Goal: Task Accomplishment & Management: Use online tool/utility

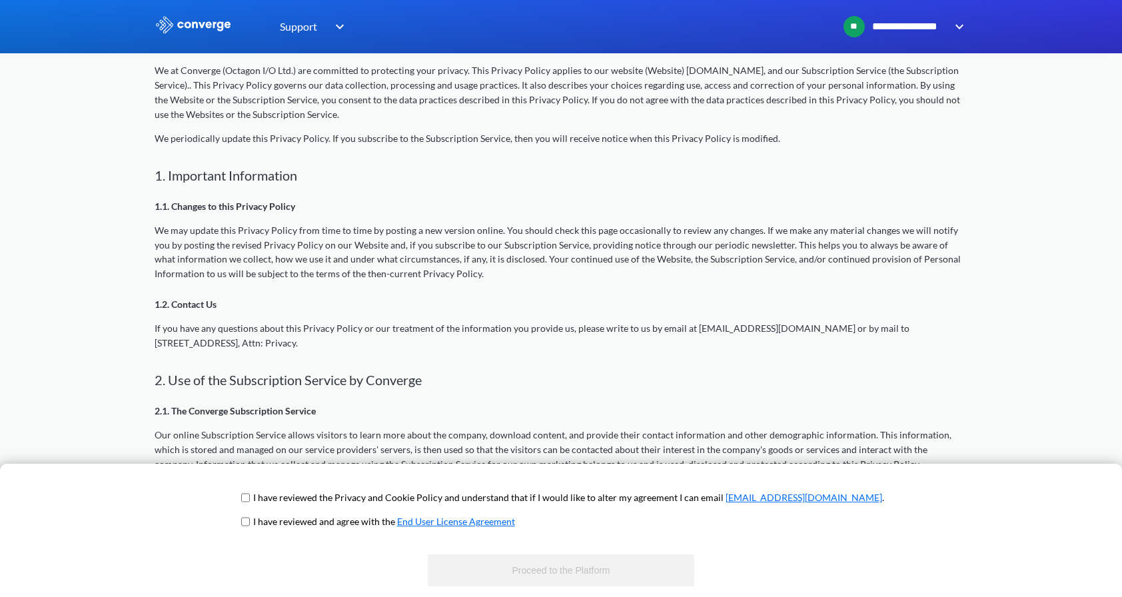
scroll to position [266, 0]
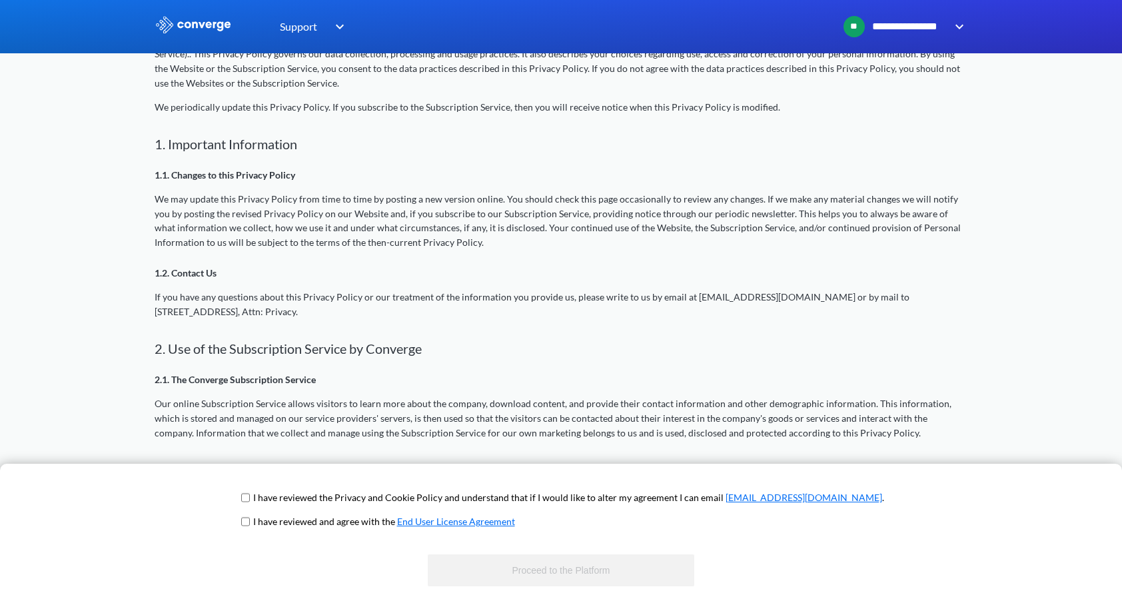
click at [250, 498] on input "checkbox" at bounding box center [245, 497] width 9 height 11
checkbox input "true"
click at [250, 522] on input "checkbox" at bounding box center [245, 521] width 9 height 11
checkbox input "true"
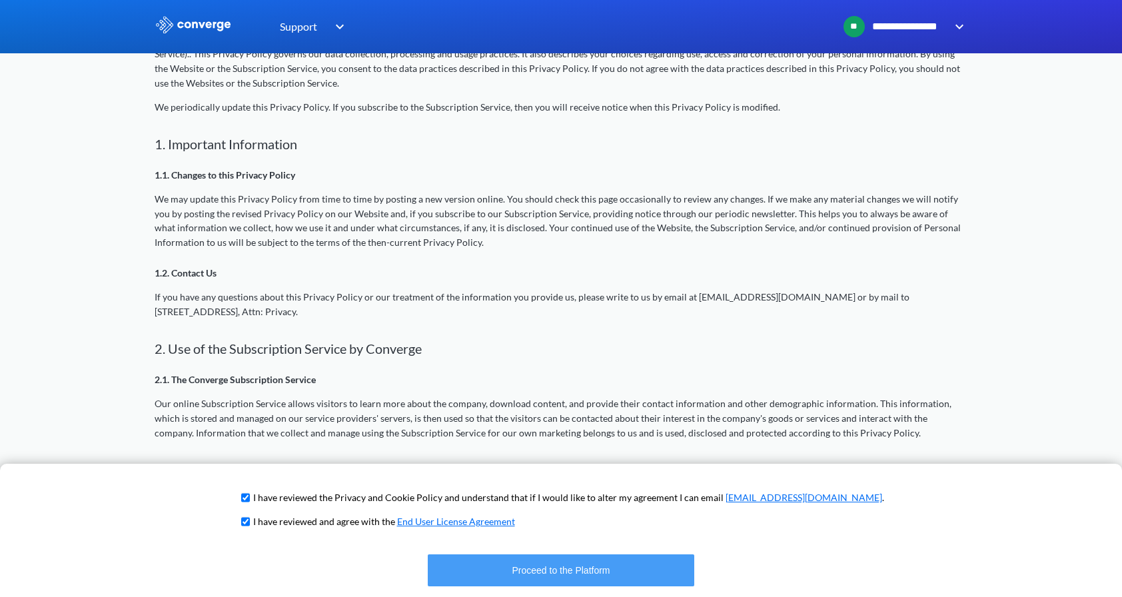
click at [522, 564] on button "Proceed to the Platform" at bounding box center [561, 570] width 266 height 32
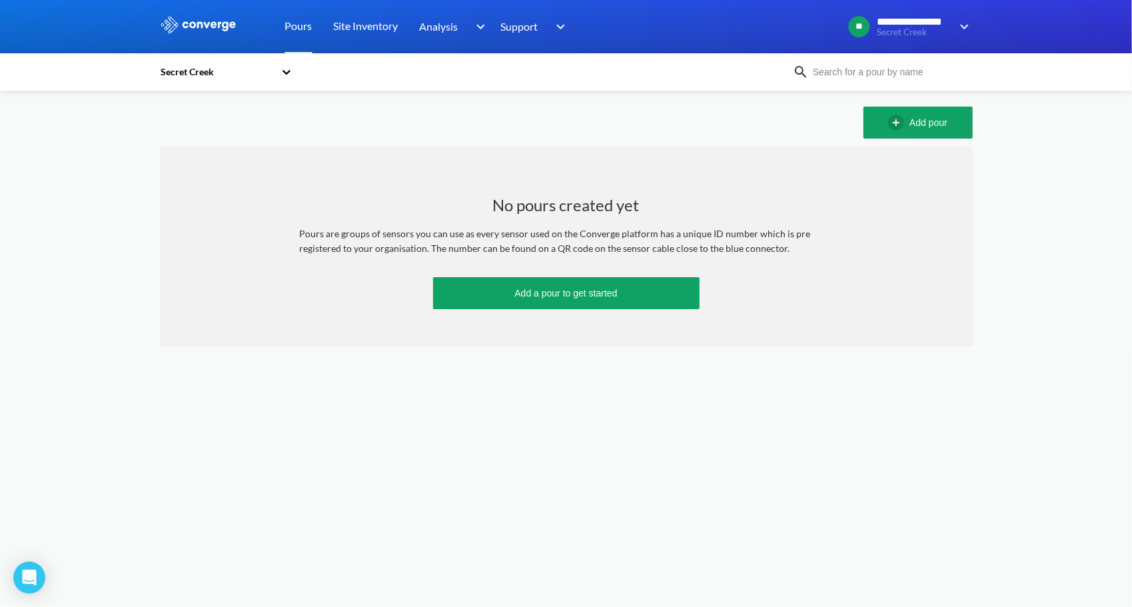
click at [286, 71] on icon at bounding box center [286, 71] width 13 height 13
click at [421, 137] on div "Add pour" at bounding box center [566, 123] width 813 height 32
